Goal: Information Seeking & Learning: Compare options

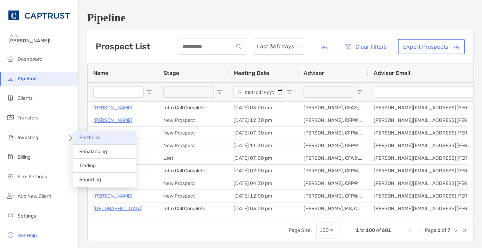
click at [84, 136] on span "Portfolios" at bounding box center [89, 138] width 21 height 6
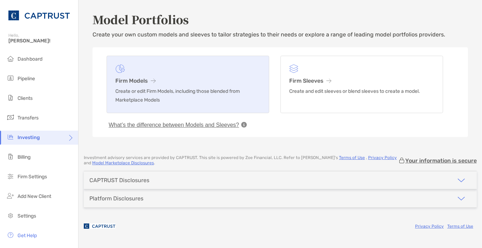
click at [146, 92] on p "Create or edit Firm Models, including those blended from Marketplace Models" at bounding box center [187, 96] width 145 height 18
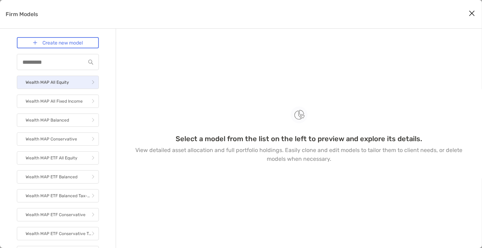
click at [49, 79] on p "Wealth MAP All Equity" at bounding box center [47, 82] width 43 height 9
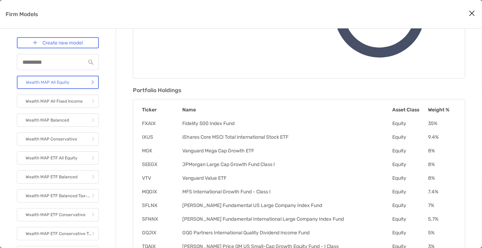
scroll to position [191, 0]
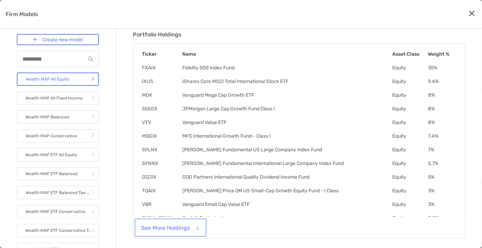
click at [157, 228] on button "See More Holdings" at bounding box center [170, 227] width 69 height 15
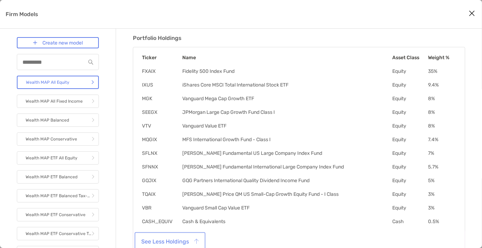
scroll to position [200, 0]
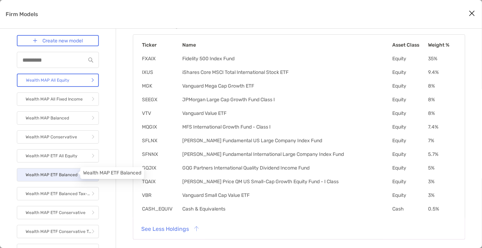
click at [64, 171] on p "Wealth MAP ETF Balanced" at bounding box center [52, 174] width 52 height 9
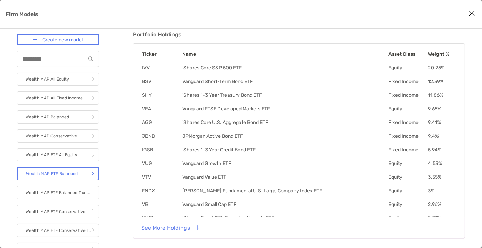
scroll to position [191, 0]
click at [178, 228] on button "See More Holdings" at bounding box center [170, 227] width 69 height 15
